Goal: Transaction & Acquisition: Purchase product/service

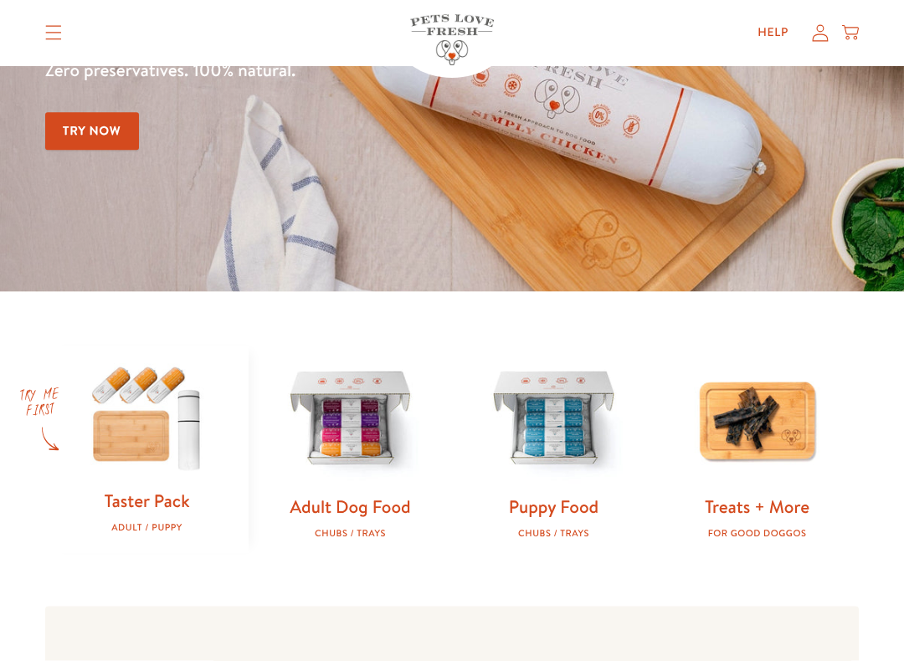
scroll to position [264, 0]
click at [363, 477] on img at bounding box center [350, 420] width 150 height 150
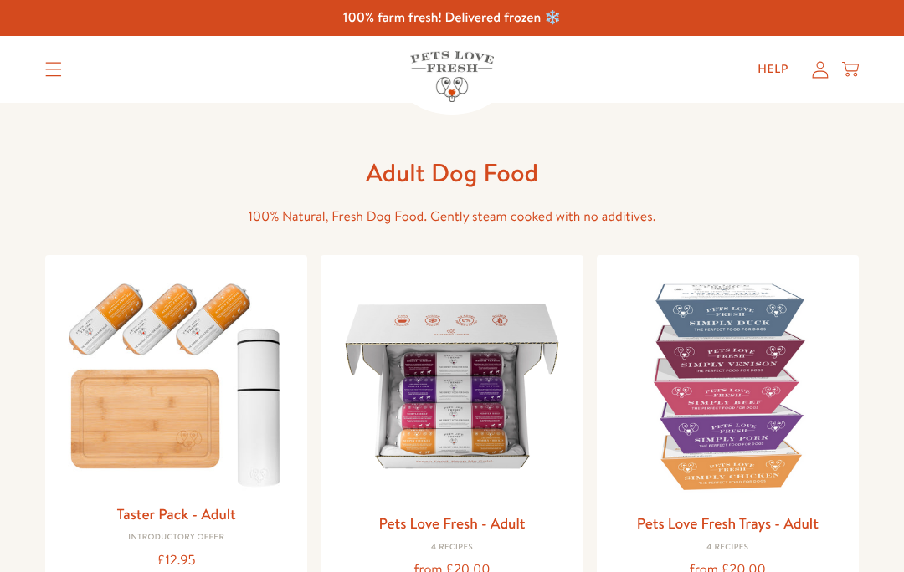
click at [569, 493] on img at bounding box center [451, 386] width 235 height 235
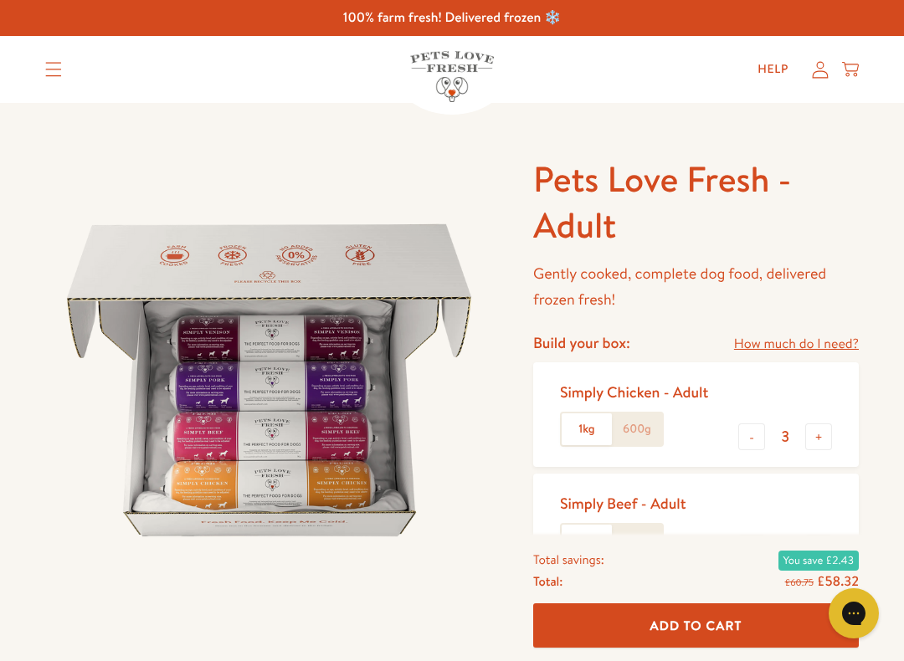
click at [829, 426] on button "+" at bounding box center [818, 436] width 27 height 27
click at [745, 440] on button "-" at bounding box center [751, 436] width 27 height 27
click at [744, 435] on button "-" at bounding box center [751, 436] width 27 height 27
click at [741, 440] on button "-" at bounding box center [751, 436] width 27 height 27
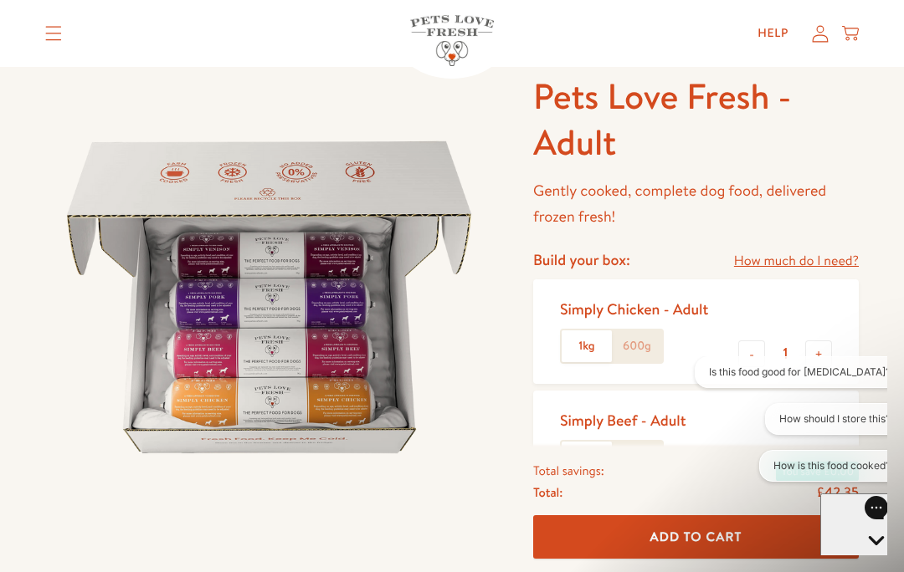
click at [580, 343] on label "1kg" at bounding box center [586, 346] width 50 height 32
click at [0, 0] on input "1kg" at bounding box center [0, 0] width 0 height 0
click at [635, 348] on label "600g" at bounding box center [637, 346] width 50 height 32
click at [0, 0] on input "600g" at bounding box center [0, 0] width 0 height 0
click at [758, 344] on button "-" at bounding box center [751, 354] width 27 height 27
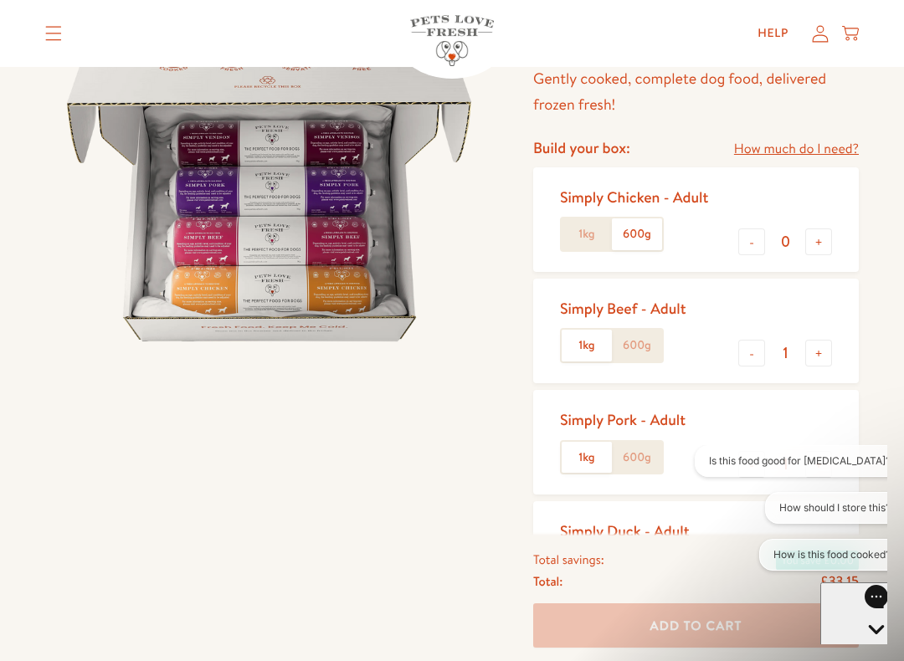
scroll to position [194, 0]
click at [641, 220] on label "600g" at bounding box center [637, 235] width 50 height 32
click at [0, 0] on input "600g" at bounding box center [0, 0] width 0 height 0
click at [805, 247] on button "+" at bounding box center [818, 242] width 27 height 27
type input "1"
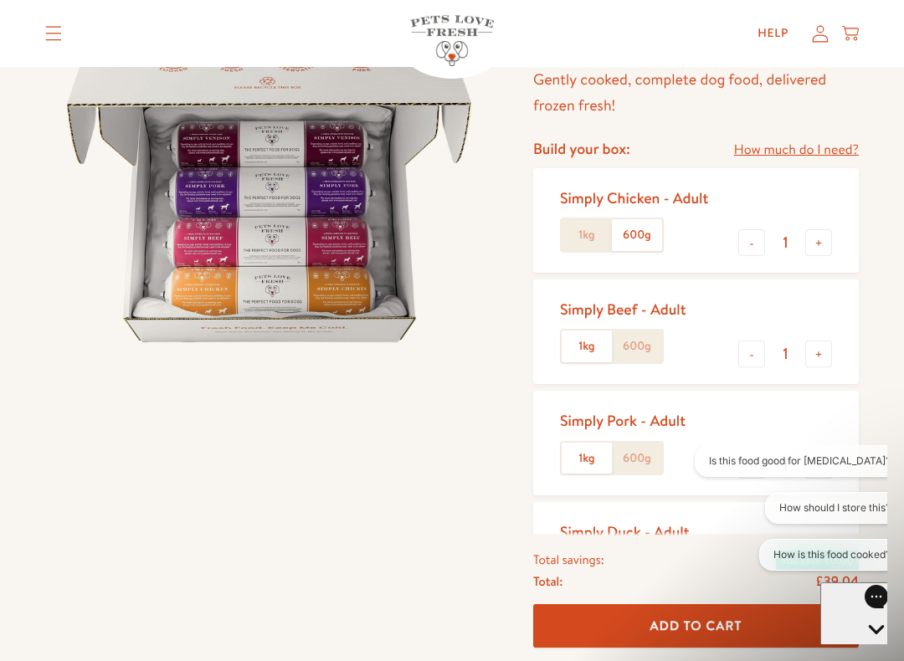
click at [632, 347] on label "600g" at bounding box center [637, 346] width 50 height 32
click at [0, 0] on input "600g" at bounding box center [0, 0] width 0 height 0
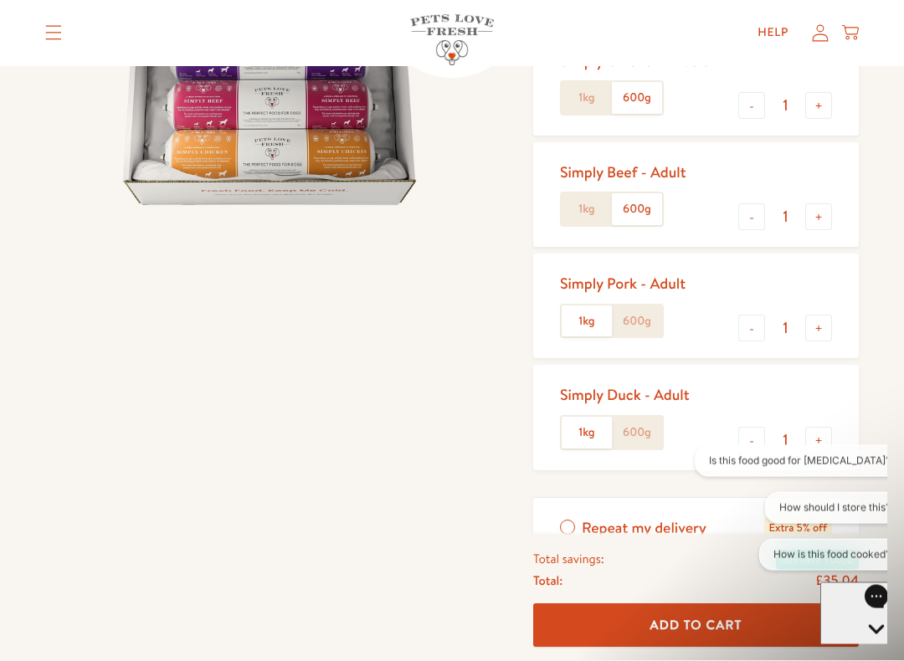
scroll to position [330, 0]
click at [641, 320] on label "600g" at bounding box center [637, 322] width 50 height 32
click at [0, 0] on input "600g" at bounding box center [0, 0] width 0 height 0
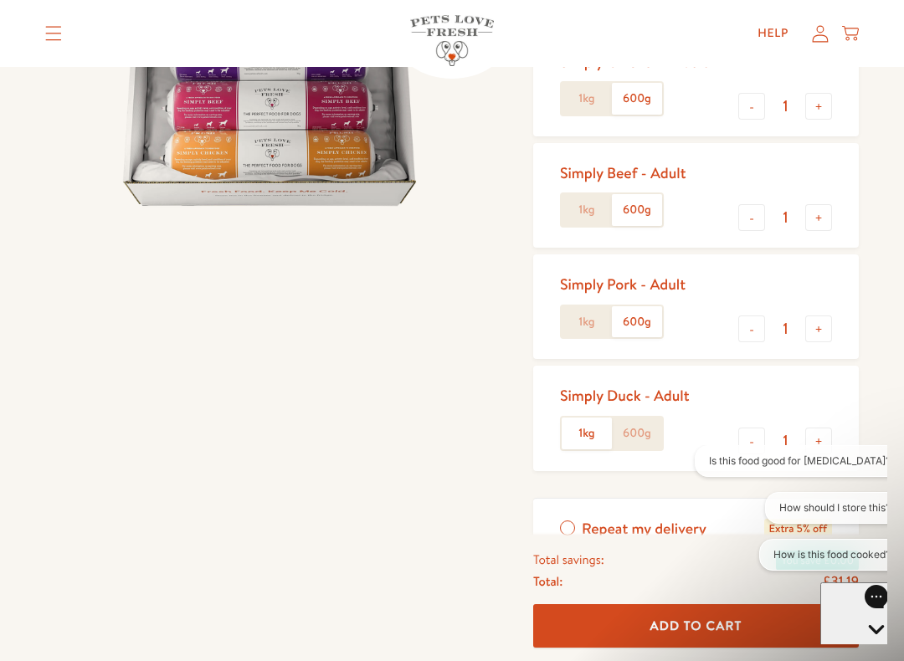
click at [648, 423] on label "600g" at bounding box center [637, 433] width 50 height 32
click at [0, 0] on input "600g" at bounding box center [0, 0] width 0 height 0
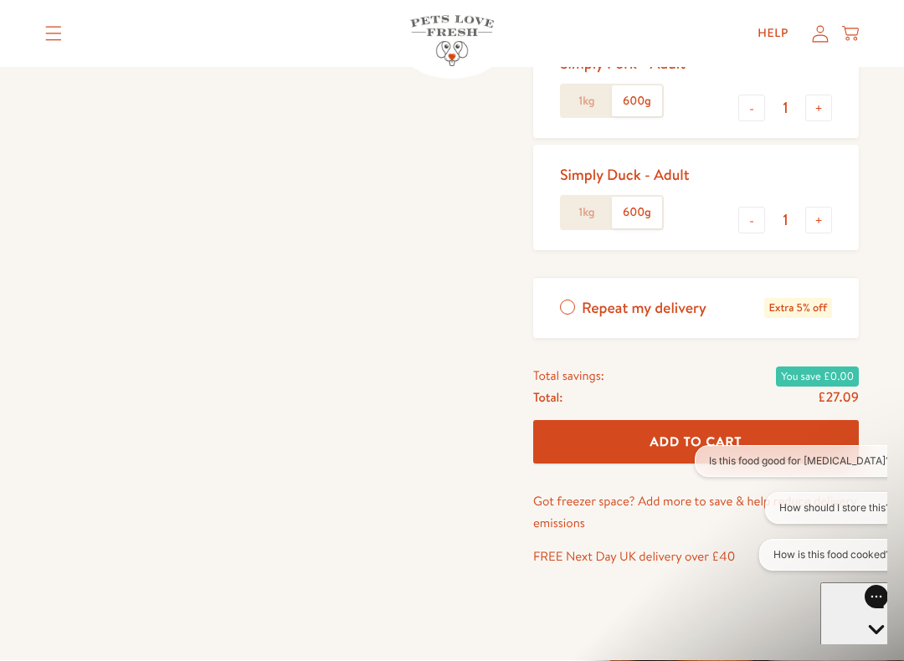
scroll to position [545, 0]
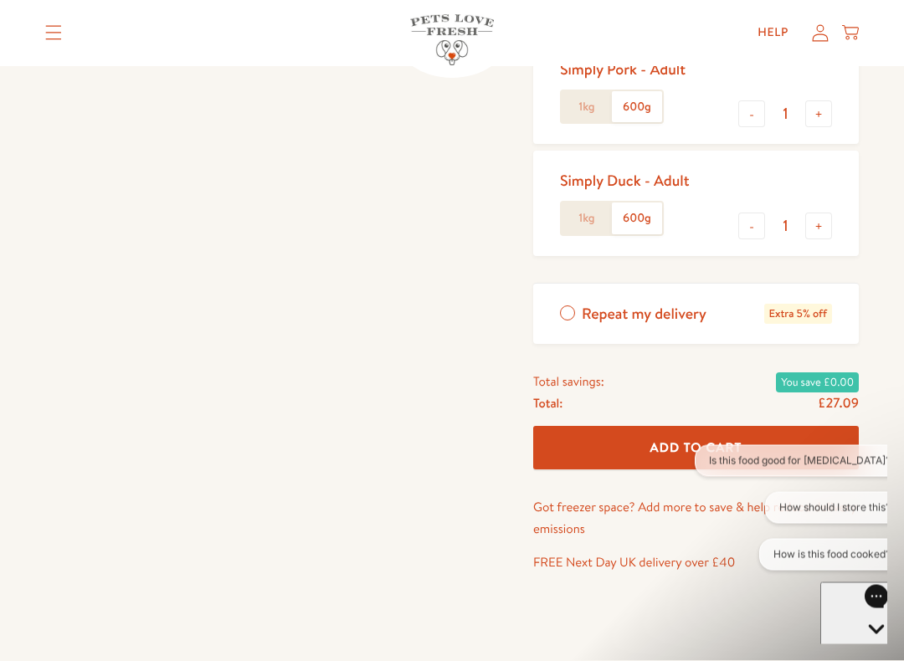
click at [677, 448] on span "Add To Cart" at bounding box center [696, 448] width 92 height 18
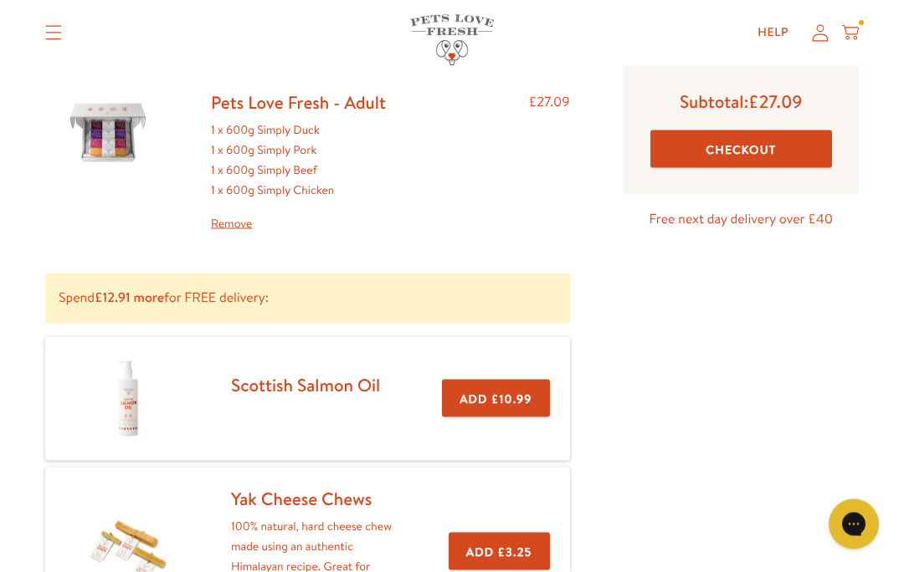
scroll to position [44, 0]
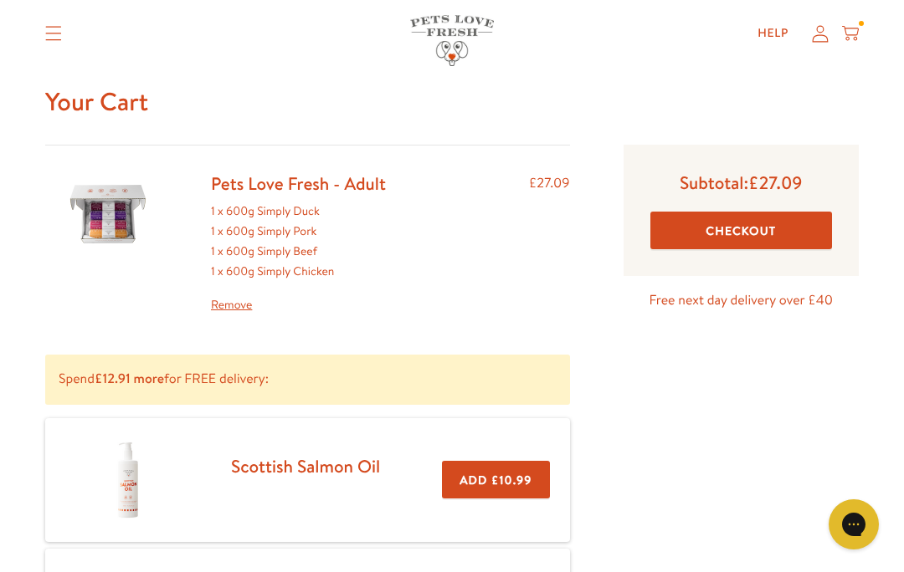
click at [779, 231] on button "Checkout" at bounding box center [741, 231] width 182 height 38
